Goal: Navigation & Orientation: Find specific page/section

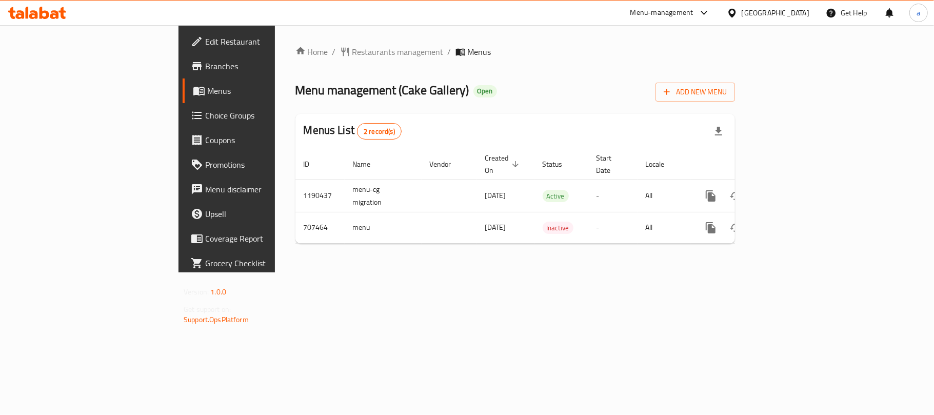
click at [48, 19] on div at bounding box center [37, 13] width 74 height 21
click at [31, 11] on icon at bounding box center [33, 14] width 9 height 9
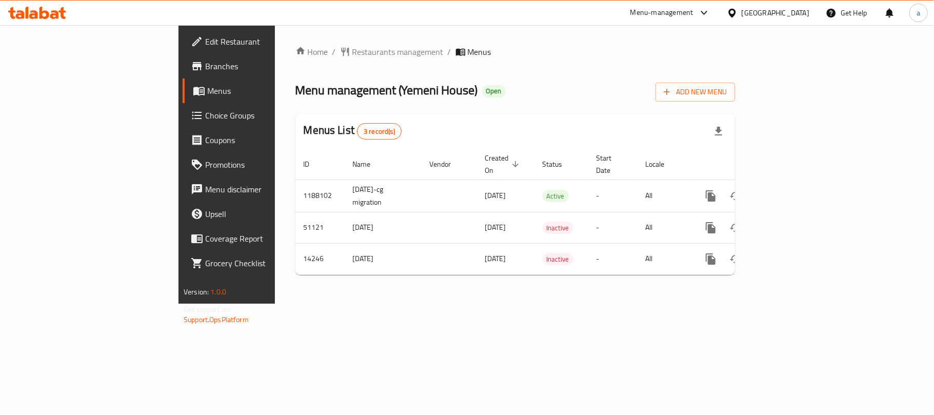
click at [52, 12] on icon at bounding box center [54, 14] width 9 height 9
click at [797, 9] on div "[GEOGRAPHIC_DATA]" at bounding box center [776, 12] width 68 height 11
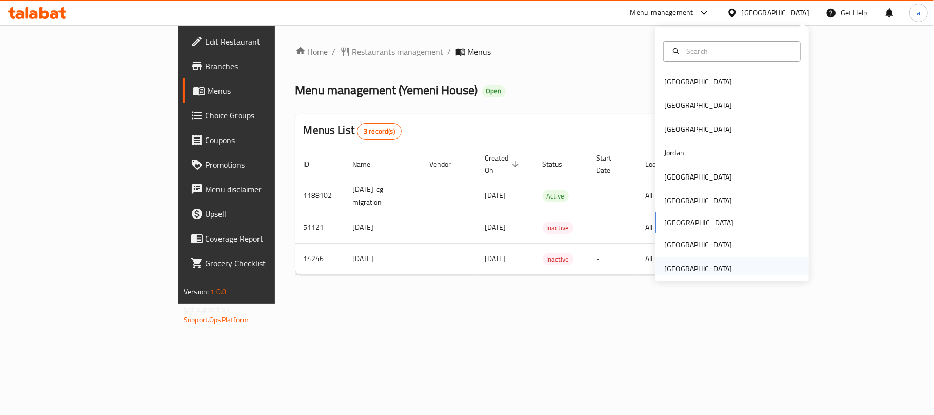
click at [694, 270] on div "[GEOGRAPHIC_DATA]" at bounding box center [698, 268] width 68 height 11
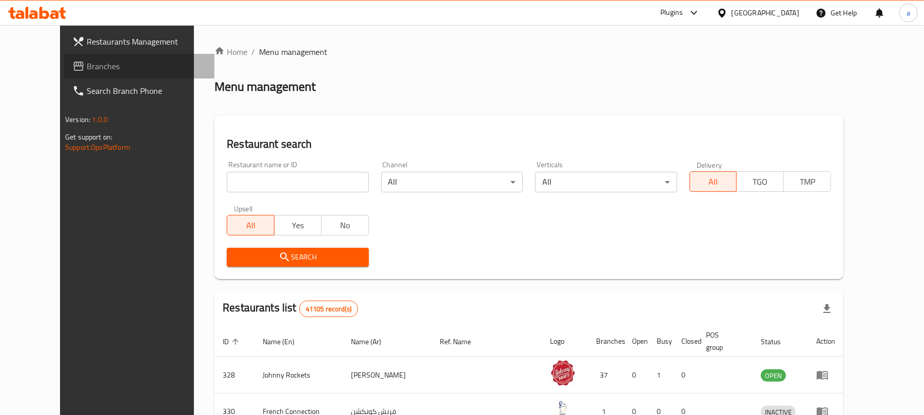
click at [64, 74] on link "Branches" at bounding box center [139, 66] width 150 height 25
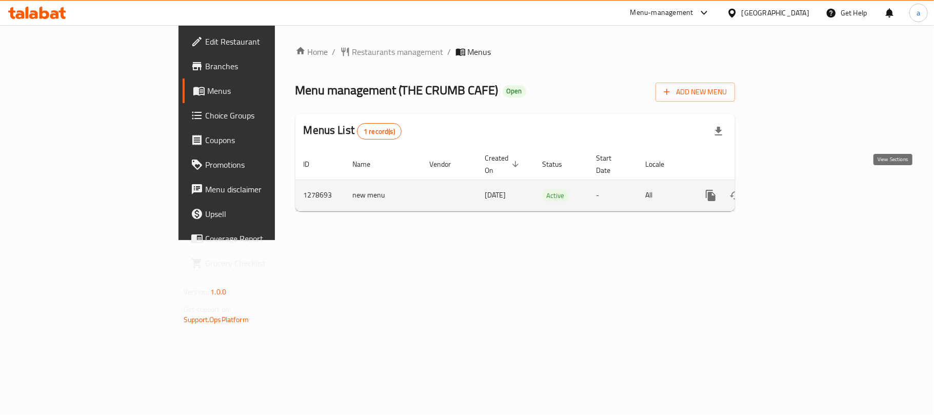
click at [791, 189] on icon "enhanced table" at bounding box center [785, 195] width 12 height 12
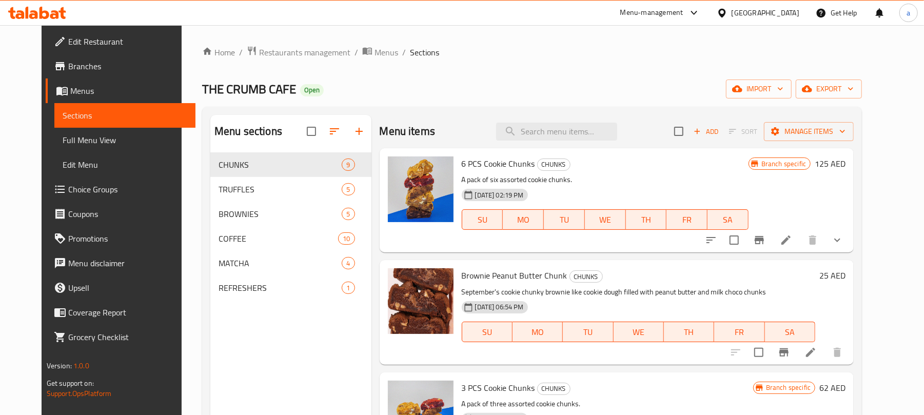
click at [759, 18] on div "United Arab Emirates" at bounding box center [765, 12] width 68 height 11
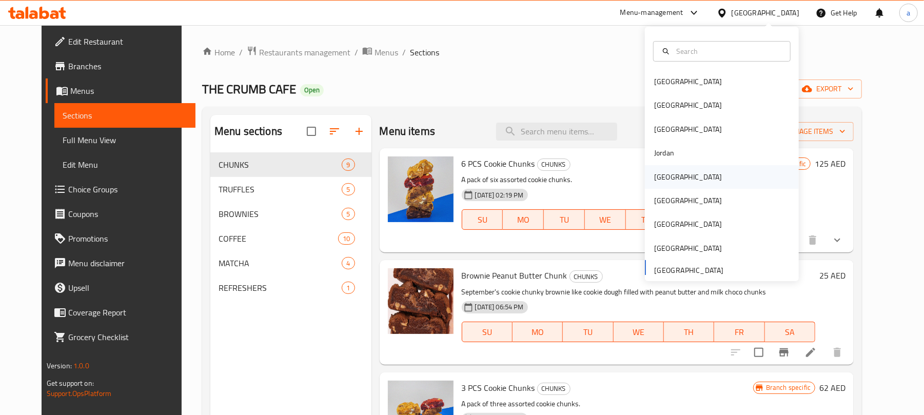
click at [655, 171] on div "[GEOGRAPHIC_DATA]" at bounding box center [688, 176] width 68 height 11
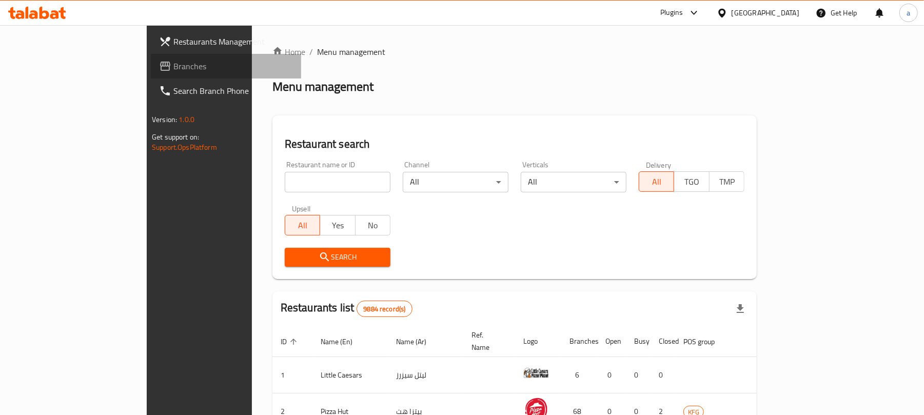
click at [173, 68] on span "Branches" at bounding box center [233, 66] width 120 height 12
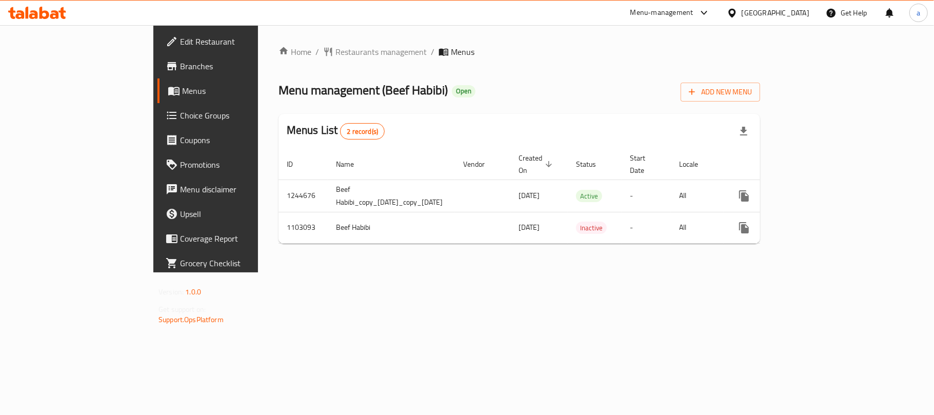
click at [797, 16] on div "Kuwait" at bounding box center [776, 12] width 68 height 11
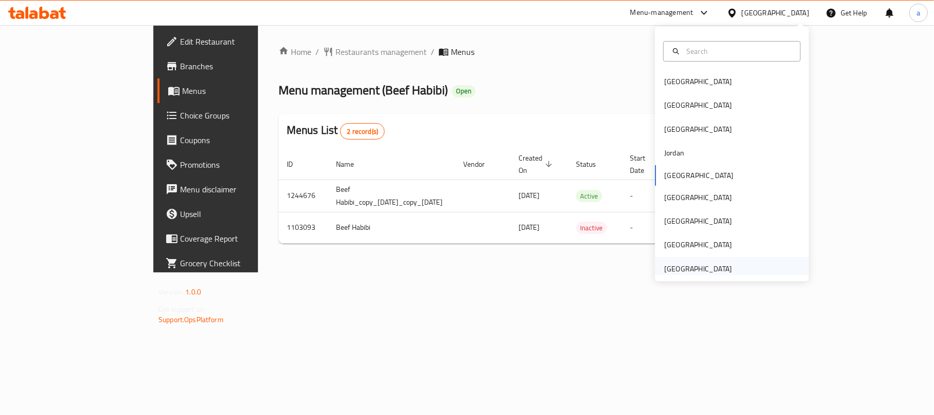
click at [694, 273] on div "[GEOGRAPHIC_DATA]" at bounding box center [698, 268] width 68 height 11
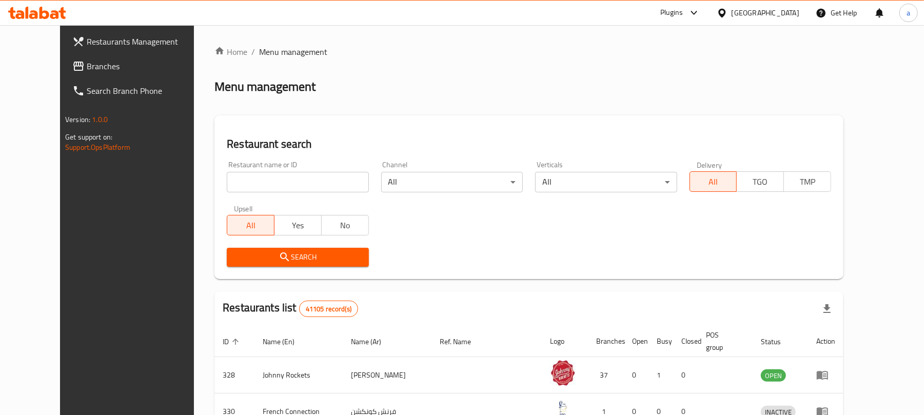
click at [87, 69] on span "Branches" at bounding box center [147, 66] width 120 height 12
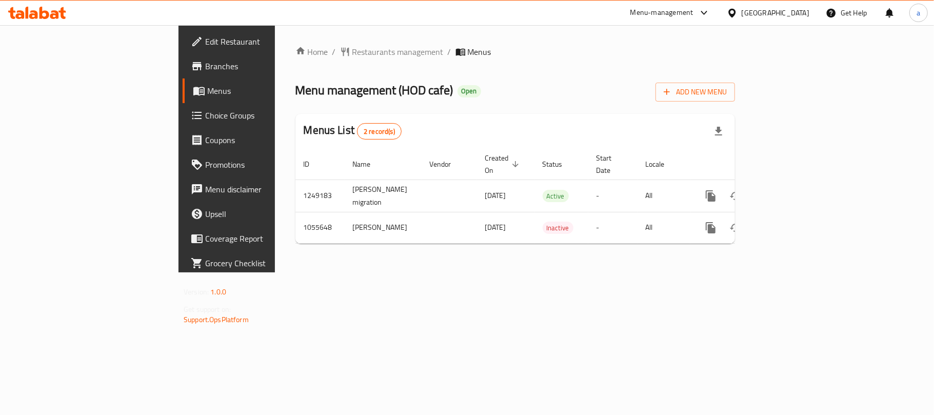
click at [18, 17] on icon at bounding box center [19, 14] width 9 height 9
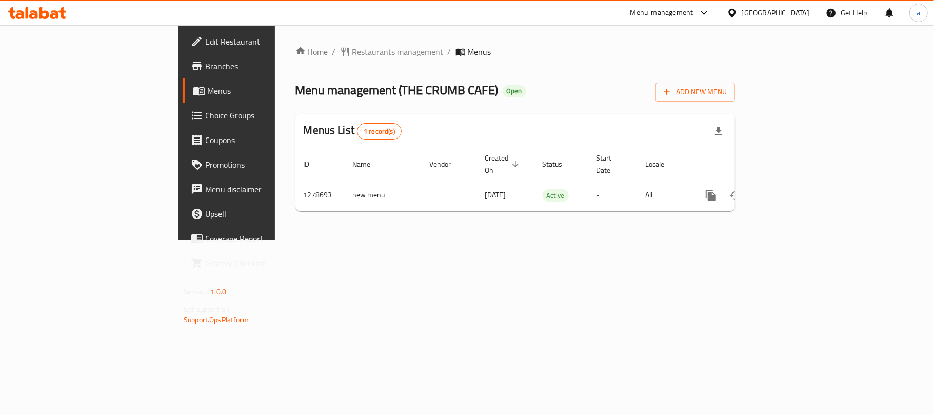
click at [790, 13] on div "[GEOGRAPHIC_DATA]" at bounding box center [776, 12] width 68 height 11
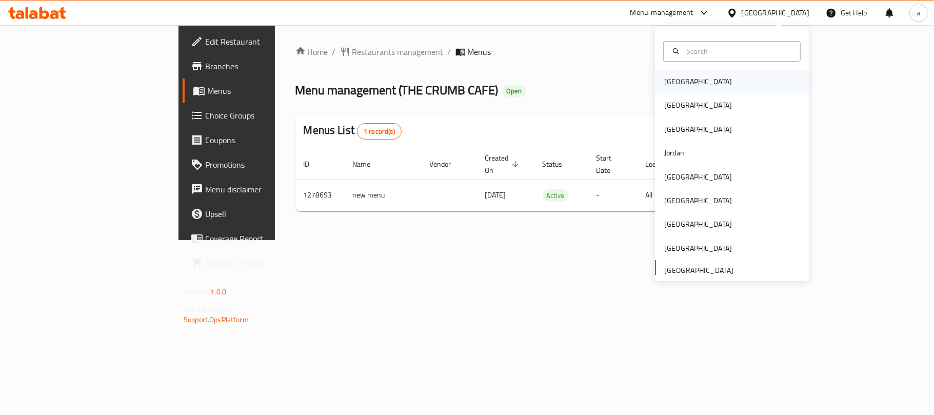
click at [700, 76] on div "[GEOGRAPHIC_DATA]" at bounding box center [732, 82] width 154 height 24
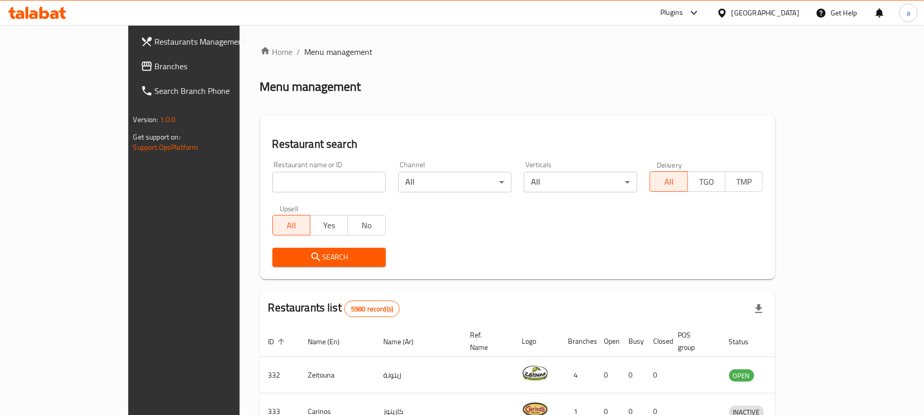
click at [155, 68] on span "Branches" at bounding box center [215, 66] width 120 height 12
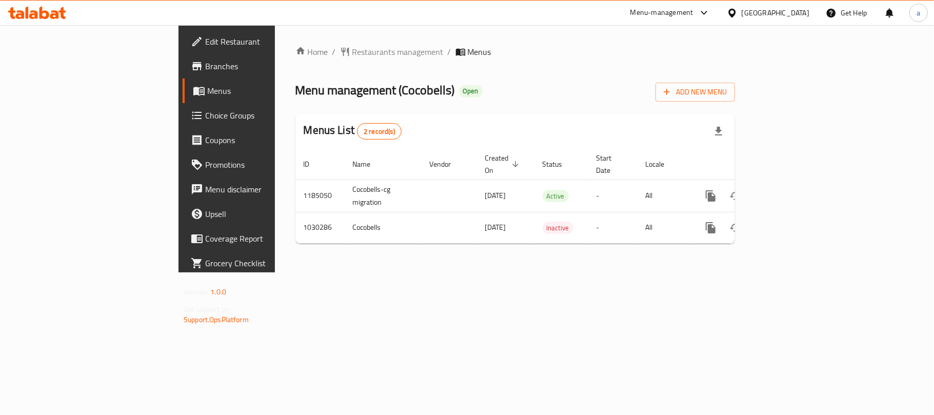
click at [794, 13] on div "[GEOGRAPHIC_DATA]" at bounding box center [776, 12] width 68 height 11
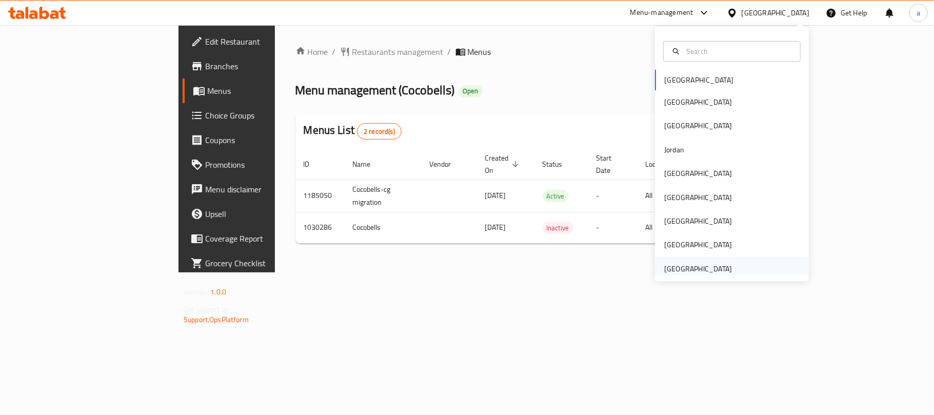
click at [685, 263] on div "[GEOGRAPHIC_DATA]" at bounding box center [698, 268] width 68 height 11
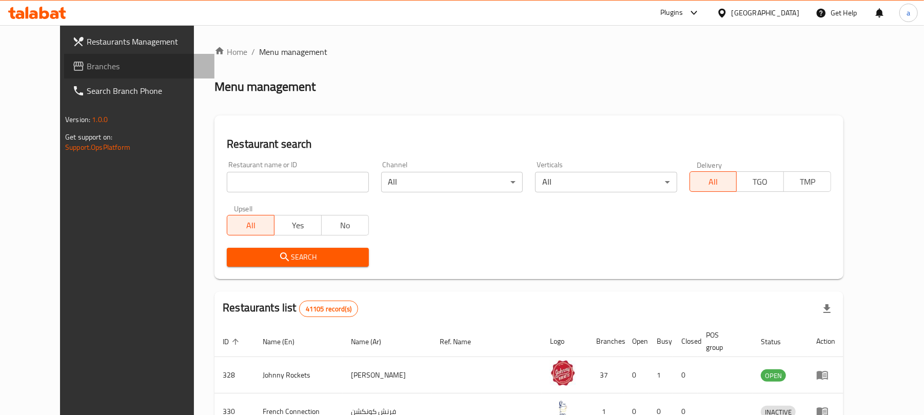
click at [87, 70] on span "Branches" at bounding box center [147, 66] width 120 height 12
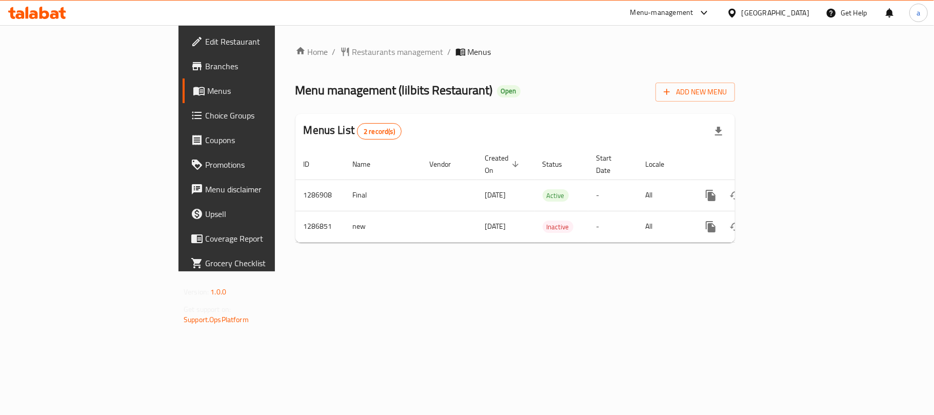
click at [757, 11] on div "[GEOGRAPHIC_DATA]" at bounding box center [776, 12] width 68 height 11
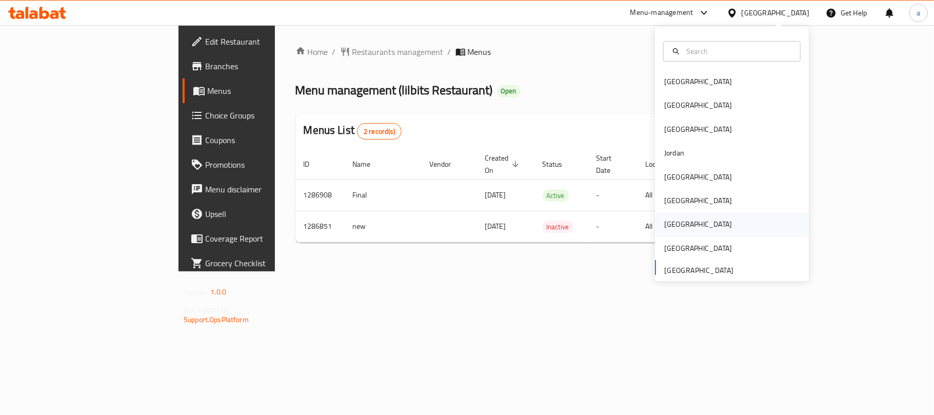
click at [669, 222] on div "[GEOGRAPHIC_DATA]" at bounding box center [698, 224] width 68 height 11
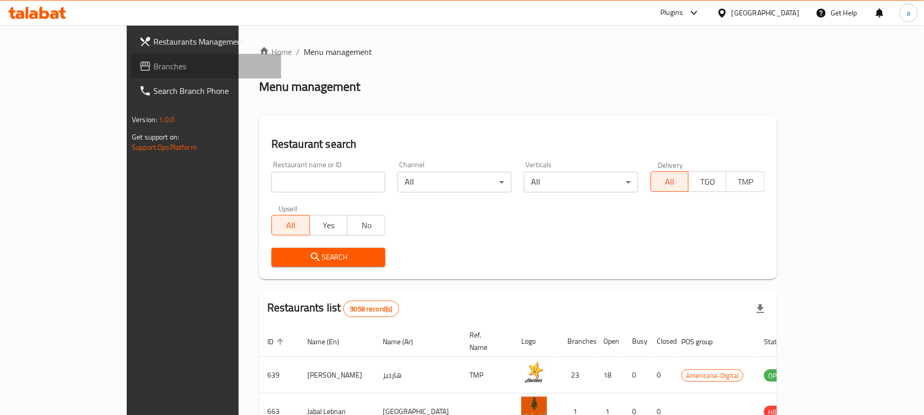
click at [153, 66] on span "Branches" at bounding box center [213, 66] width 120 height 12
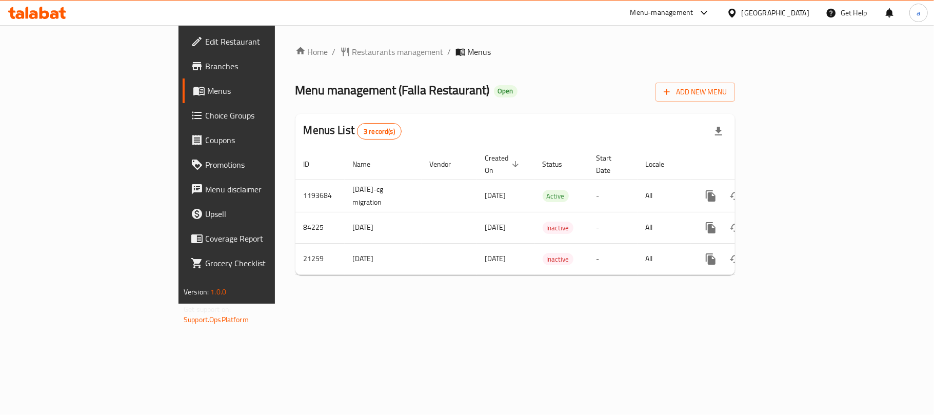
click at [22, 10] on icon at bounding box center [37, 13] width 58 height 12
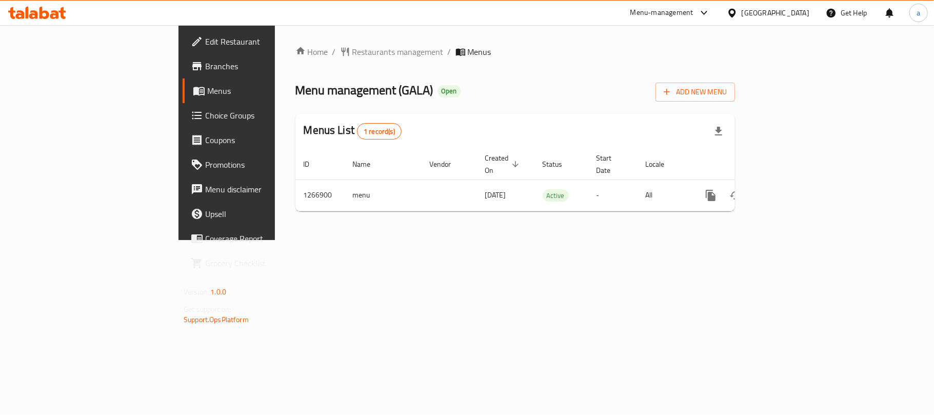
click at [39, 22] on div at bounding box center [37, 13] width 74 height 21
click at [46, 12] on icon at bounding box center [44, 13] width 10 height 12
click at [766, 13] on div "[GEOGRAPHIC_DATA]" at bounding box center [776, 12] width 68 height 11
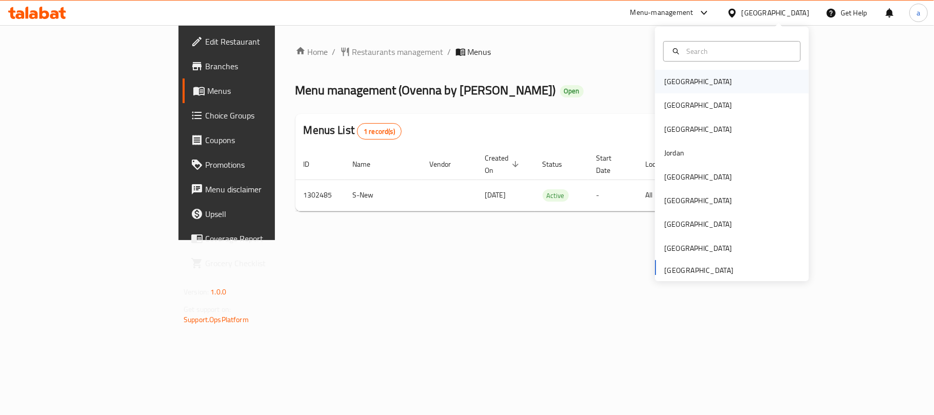
click at [702, 83] on div "[GEOGRAPHIC_DATA]" at bounding box center [732, 82] width 154 height 24
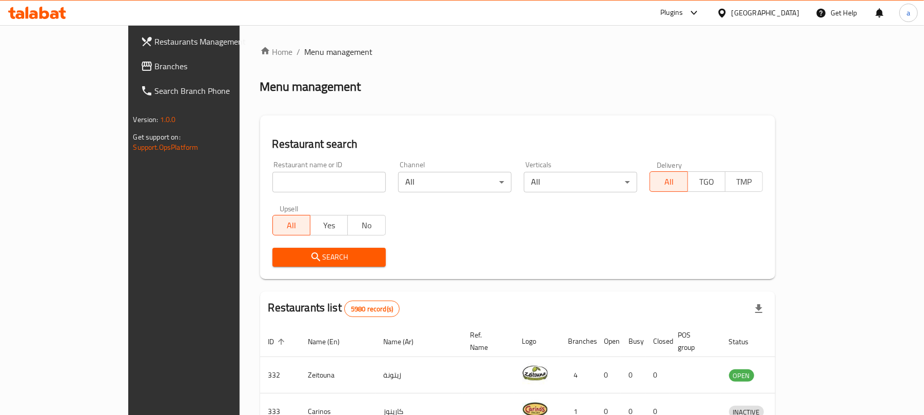
click at [155, 61] on span "Branches" at bounding box center [215, 66] width 120 height 12
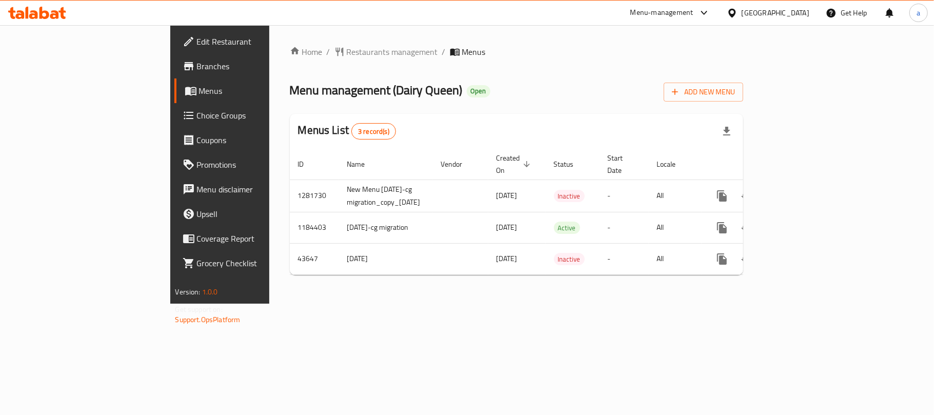
click at [786, 15] on div "[GEOGRAPHIC_DATA]" at bounding box center [776, 12] width 68 height 11
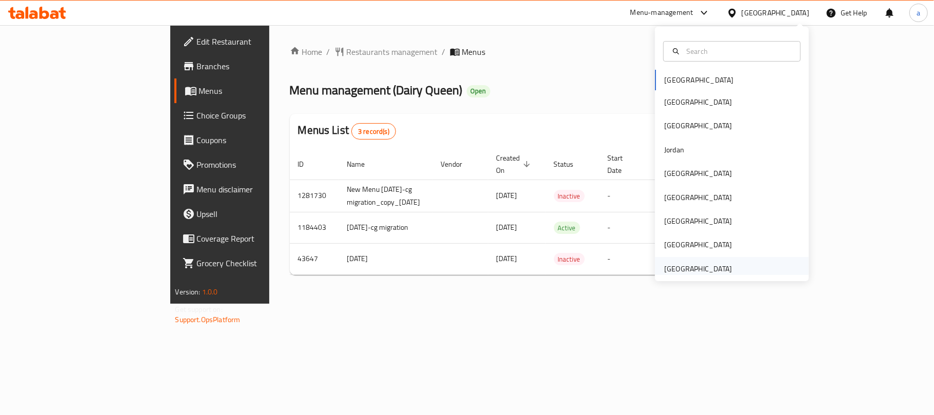
click at [684, 264] on div "[GEOGRAPHIC_DATA]" at bounding box center [698, 268] width 68 height 11
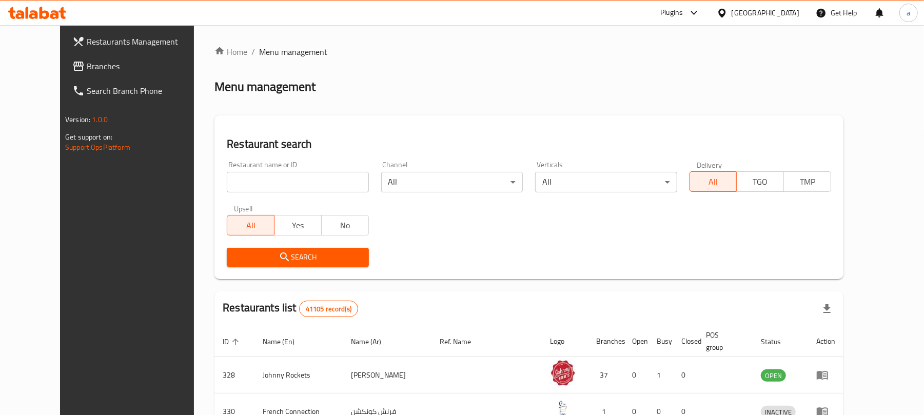
click at [87, 64] on span "Branches" at bounding box center [147, 66] width 120 height 12
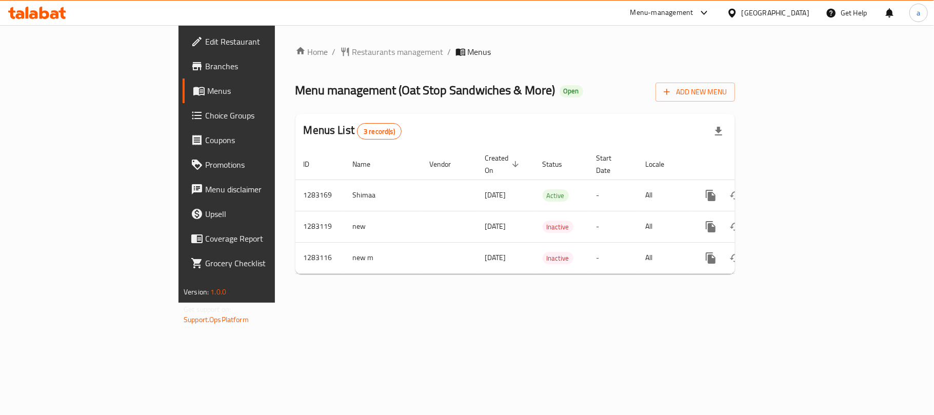
click at [776, 15] on div "[GEOGRAPHIC_DATA]" at bounding box center [776, 12] width 68 height 11
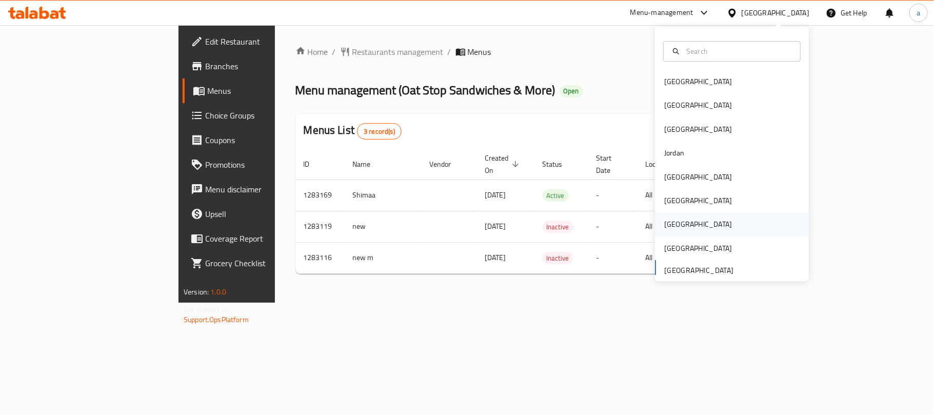
click at [664, 224] on div "[GEOGRAPHIC_DATA]" at bounding box center [698, 224] width 68 height 11
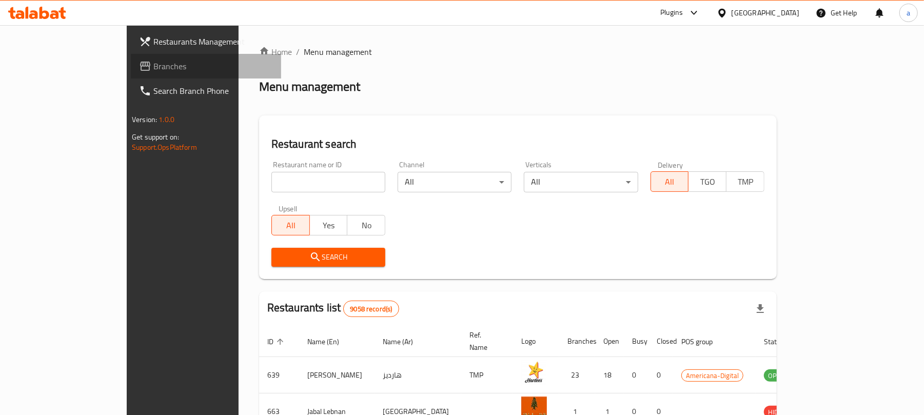
click at [153, 64] on span "Branches" at bounding box center [213, 66] width 120 height 12
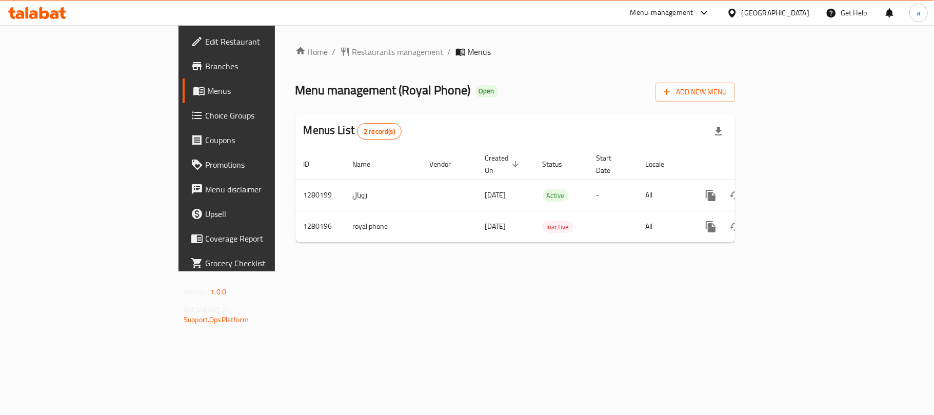
click at [799, 15] on div "[GEOGRAPHIC_DATA]" at bounding box center [776, 12] width 68 height 11
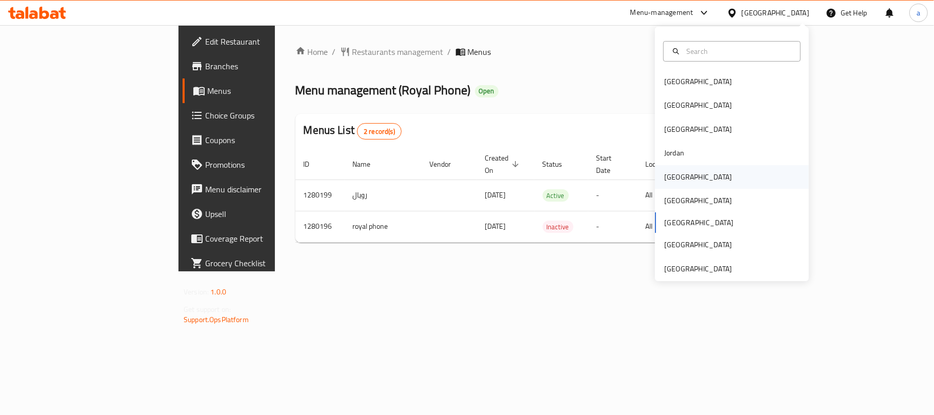
click at [676, 179] on div "[GEOGRAPHIC_DATA]" at bounding box center [698, 177] width 84 height 24
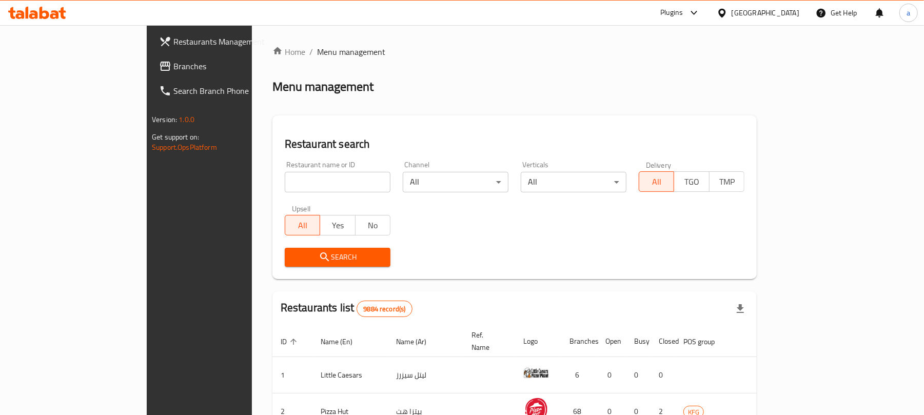
click at [159, 64] on icon at bounding box center [165, 66] width 12 height 12
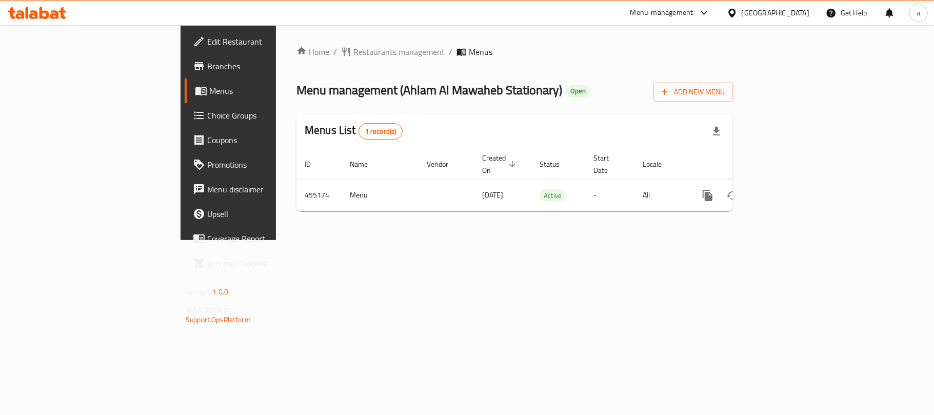
click at [209, 93] on span "Menus" at bounding box center [268, 91] width 119 height 12
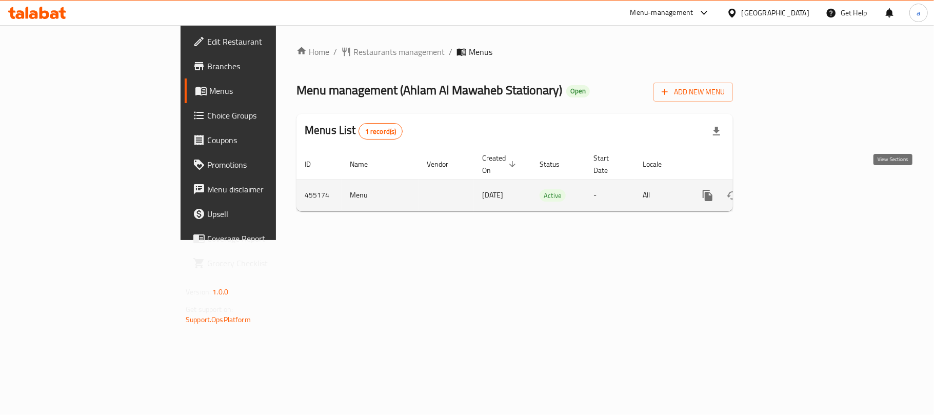
click at [788, 189] on icon "enhanced table" at bounding box center [782, 195] width 12 height 12
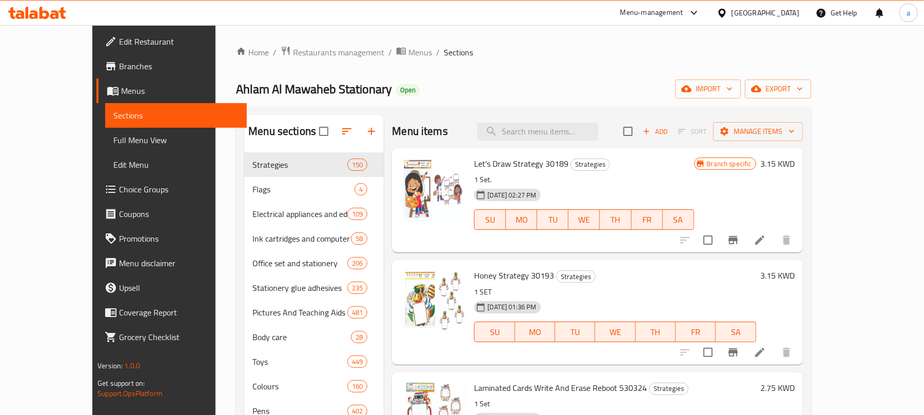
click at [796, 9] on div "Kuwait" at bounding box center [765, 12] width 68 height 11
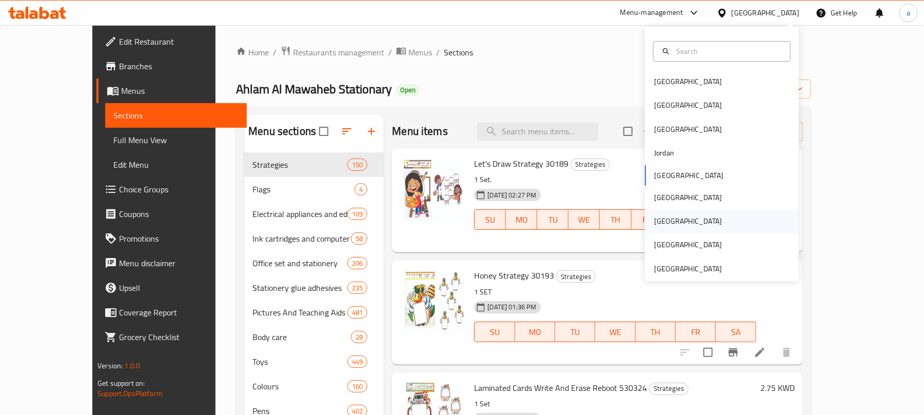
click at [654, 216] on div "Qatar" at bounding box center [688, 220] width 68 height 11
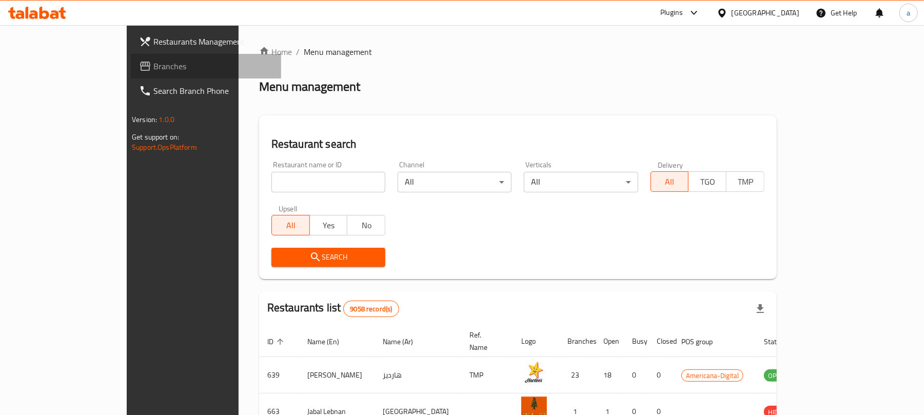
click at [153, 68] on span "Branches" at bounding box center [213, 66] width 120 height 12
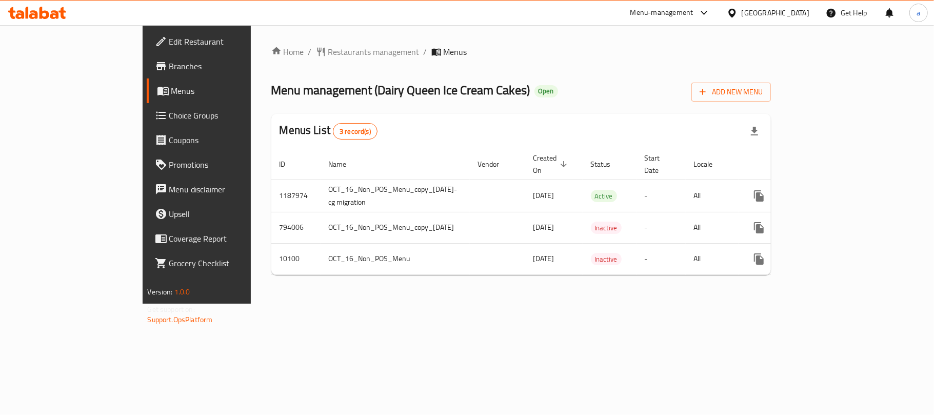
click at [310, 275] on div "Home / Restaurants management / Menus Menu management ( Dairy Queen Ice Cream C…" at bounding box center [521, 164] width 541 height 279
click at [43, 17] on icon at bounding box center [44, 13] width 10 height 12
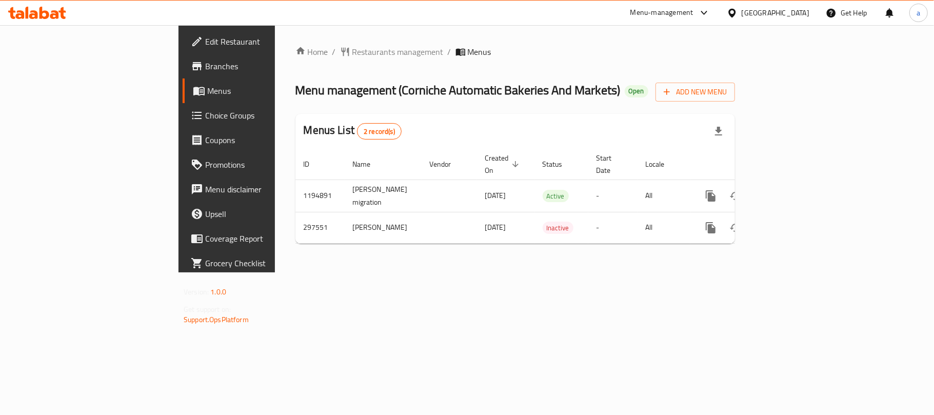
click at [27, 17] on icon at bounding box center [27, 13] width 3 height 12
click at [767, 9] on div "[GEOGRAPHIC_DATA]" at bounding box center [776, 12] width 68 height 11
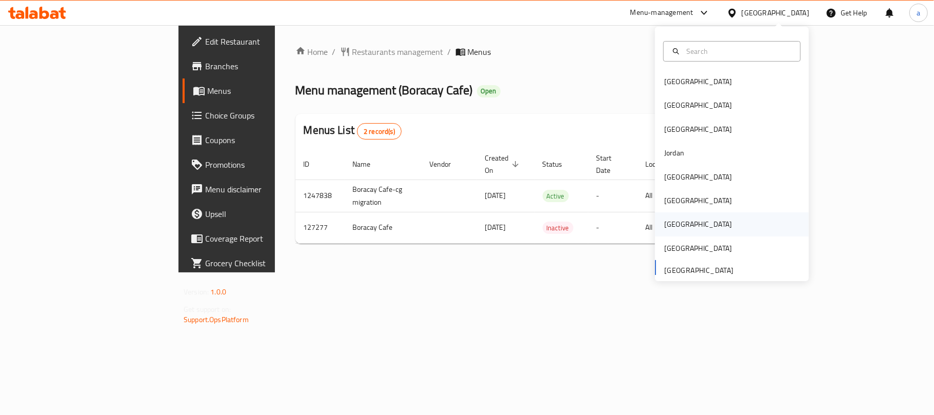
click at [665, 222] on div "[GEOGRAPHIC_DATA]" at bounding box center [698, 224] width 68 height 11
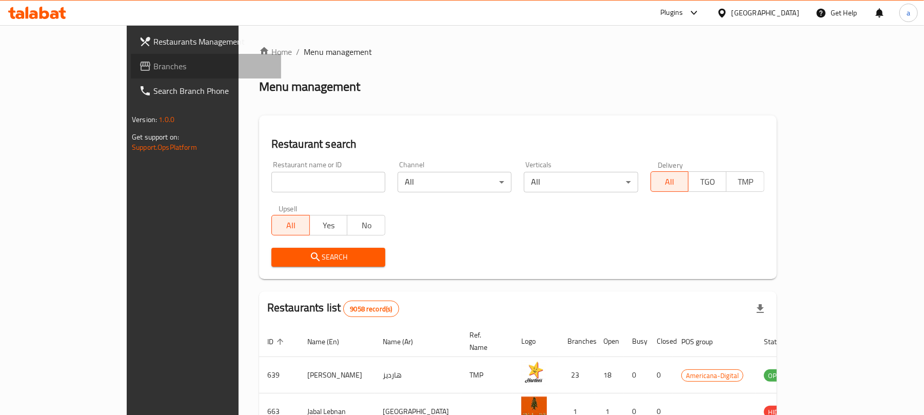
click at [153, 66] on span "Branches" at bounding box center [213, 66] width 120 height 12
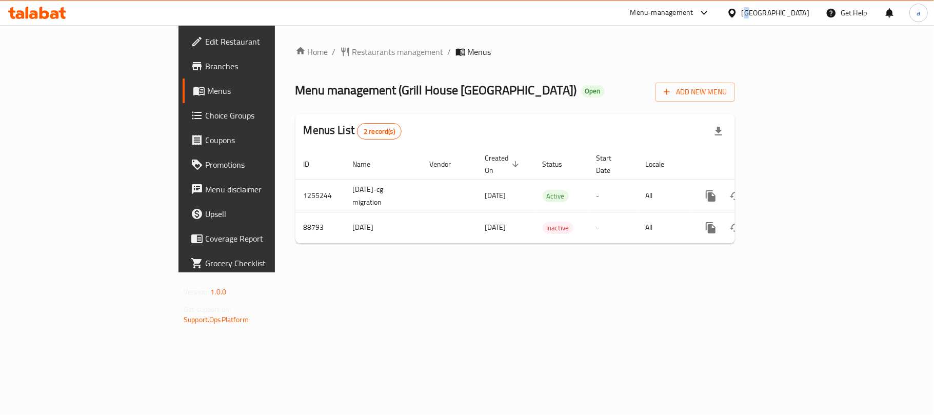
click at [799, 13] on div "[GEOGRAPHIC_DATA]" at bounding box center [776, 12] width 68 height 11
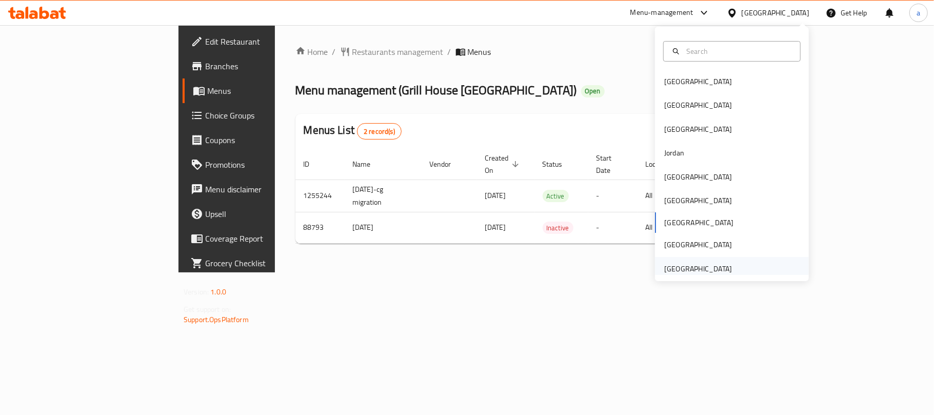
click at [687, 264] on div "[GEOGRAPHIC_DATA]" at bounding box center [698, 268] width 68 height 11
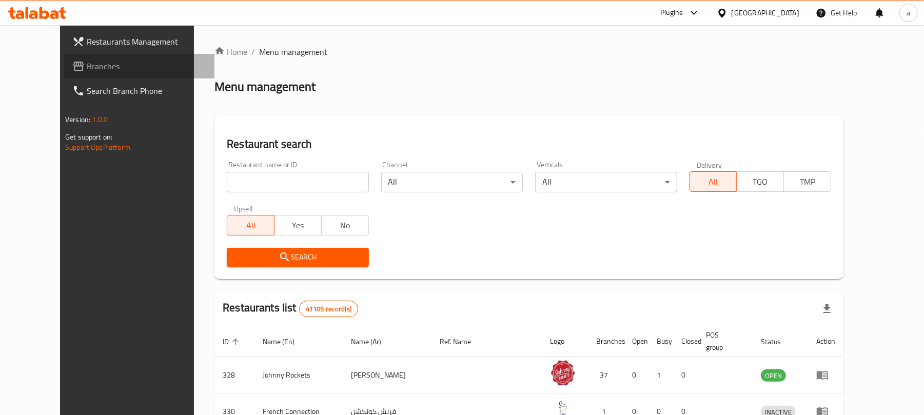
click at [87, 64] on span "Branches" at bounding box center [147, 66] width 120 height 12
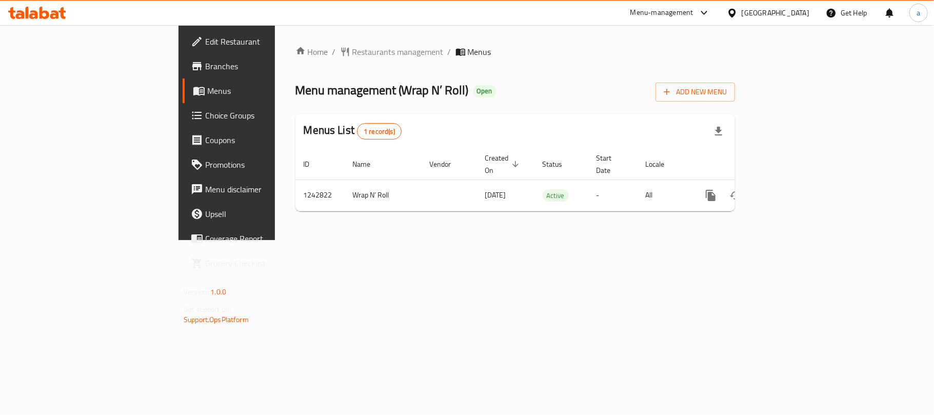
click at [780, 8] on div "[GEOGRAPHIC_DATA]" at bounding box center [776, 12] width 68 height 11
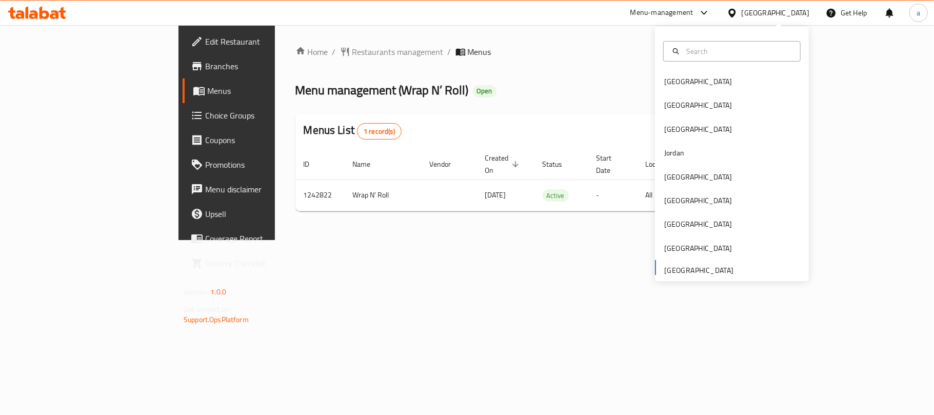
click at [31, 15] on icon at bounding box center [33, 14] width 9 height 9
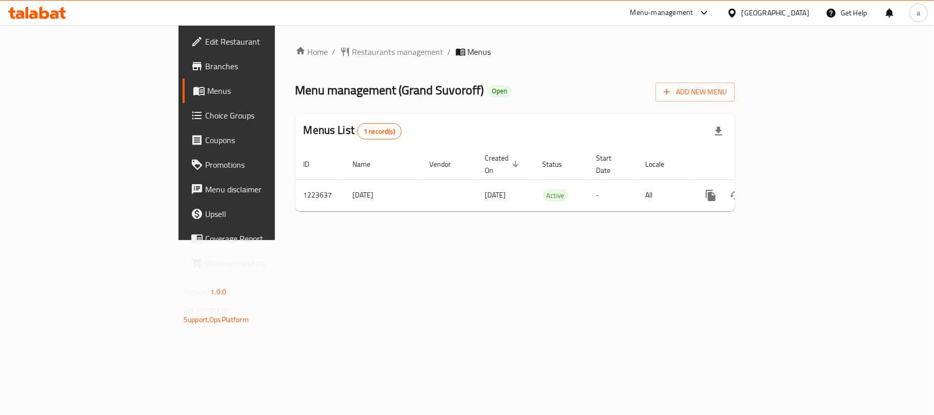
click at [33, 11] on icon at bounding box center [33, 14] width 9 height 9
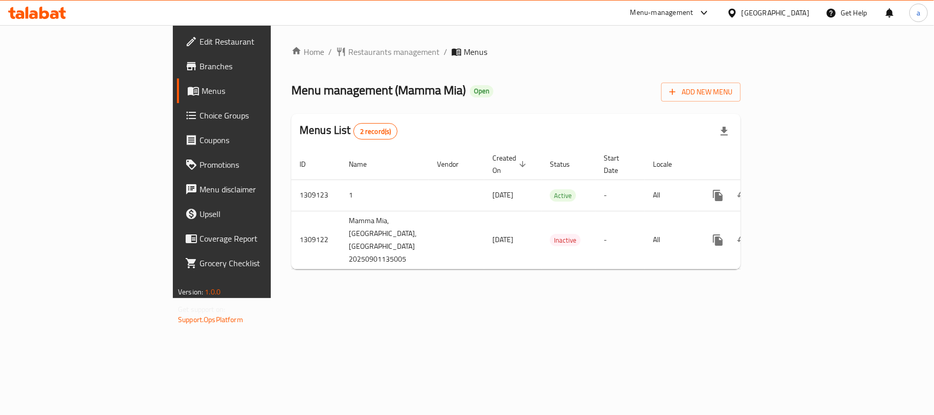
click at [38, 9] on icon at bounding box center [37, 13] width 58 height 12
